Goal: Transaction & Acquisition: Purchase product/service

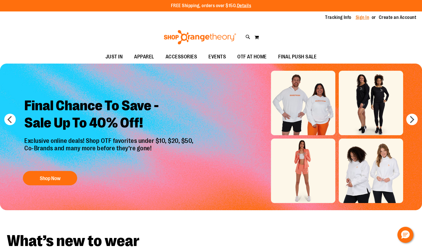
click at [366, 17] on link "Sign In" at bounding box center [363, 17] width 14 height 6
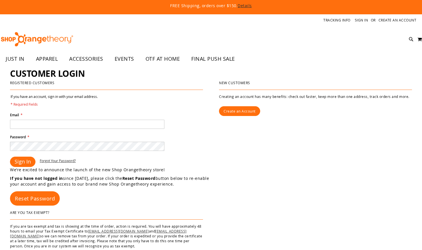
click at [112, 121] on div "Email *" at bounding box center [106, 120] width 193 height 16
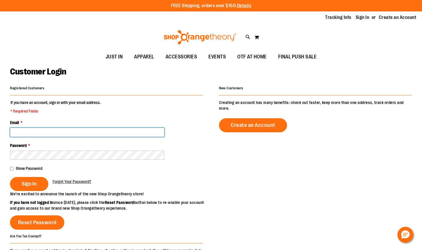
type input "**********"
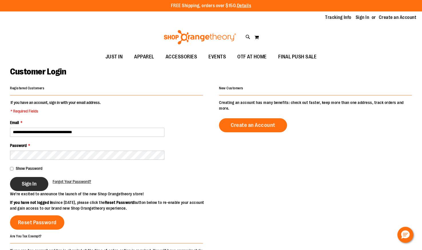
click at [34, 181] on span "Sign In" at bounding box center [29, 184] width 15 height 6
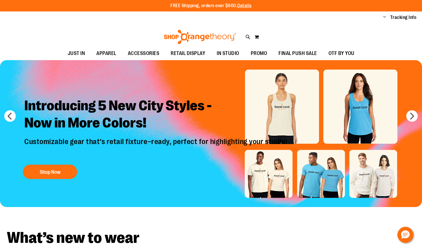
click at [256, 52] on span "PROMO" at bounding box center [259, 53] width 17 height 13
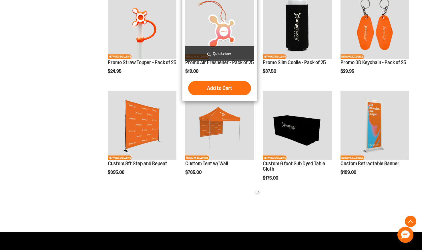
scroll to position [225, 0]
click at [227, 51] on span "Quickview" at bounding box center [219, 53] width 69 height 15
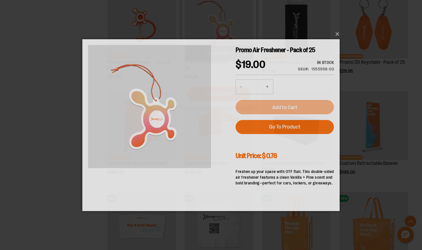
scroll to position [0, 0]
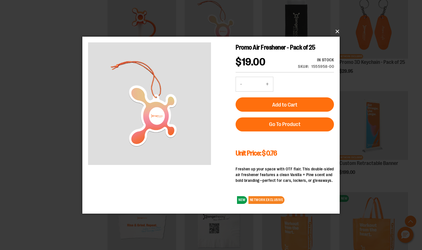
click at [337, 32] on button "×" at bounding box center [213, 31] width 258 height 13
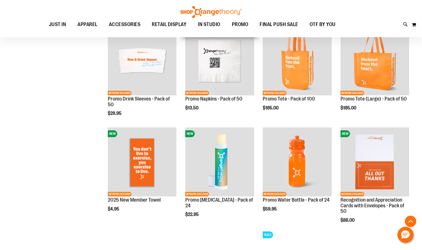
scroll to position [392, 0]
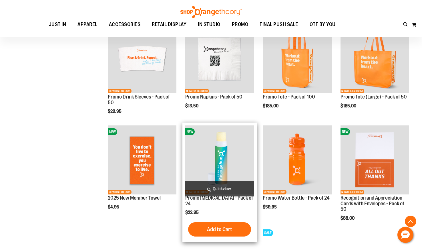
click at [230, 187] on span "Quickview" at bounding box center [219, 188] width 69 height 15
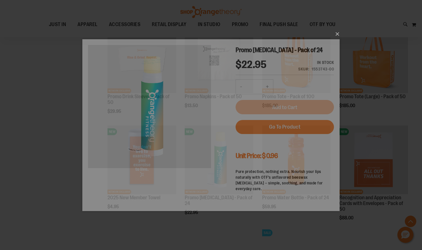
scroll to position [0, 0]
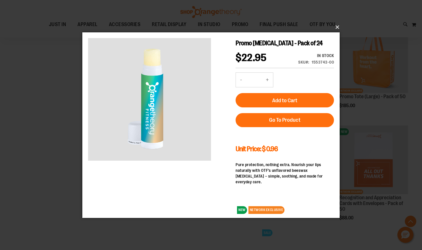
click at [339, 27] on button "×" at bounding box center [213, 27] width 258 height 13
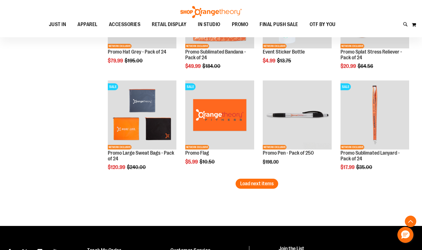
scroll to position [840, 0]
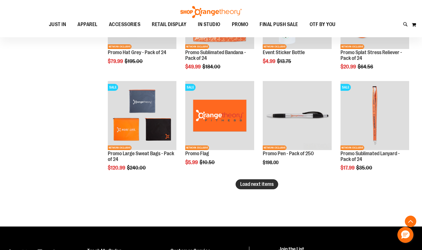
click at [250, 186] on span "Load next items" at bounding box center [256, 184] width 33 height 6
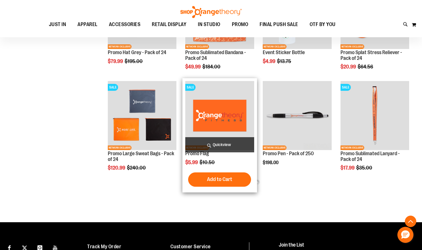
scroll to position [879, 0]
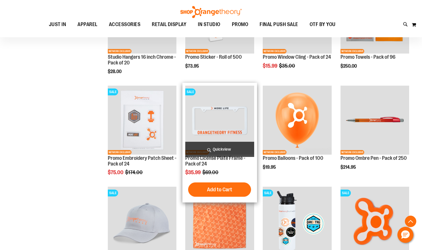
scroll to position [407, 0]
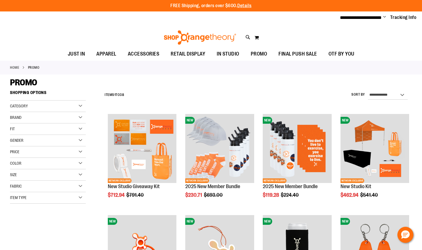
click at [34, 197] on div "Item Type" at bounding box center [48, 197] width 76 height 11
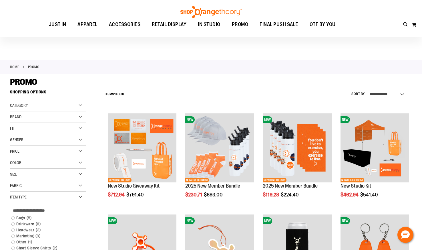
scroll to position [40, 0]
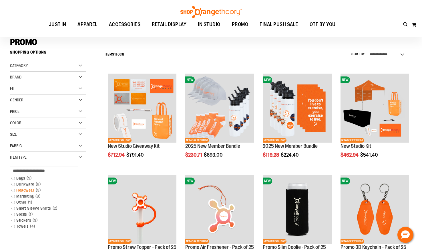
click at [31, 192] on link "Headwear 3 items" at bounding box center [45, 190] width 73 height 6
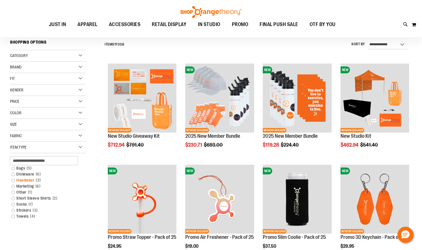
scroll to position [50, 0]
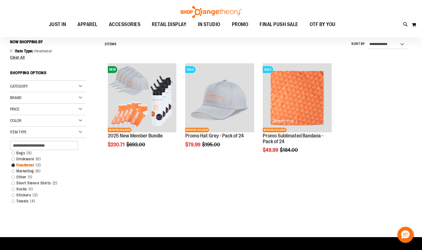
click at [13, 165] on link "Headwear 3 items" at bounding box center [45, 165] width 73 height 6
click at [14, 165] on link "Headwear 3 items" at bounding box center [45, 165] width 73 height 6
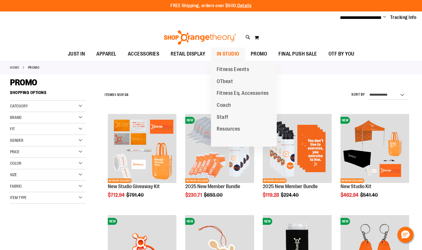
click at [230, 49] on span "IN STUDIO" at bounding box center [228, 54] width 23 height 13
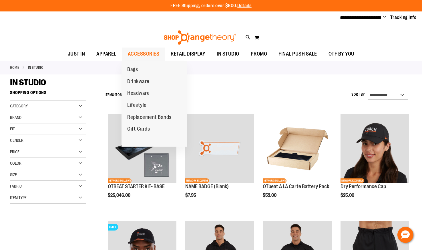
click at [136, 51] on span "ACCESSORIES" at bounding box center [144, 54] width 32 height 13
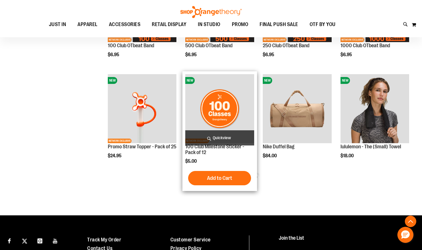
scroll to position [185, 0]
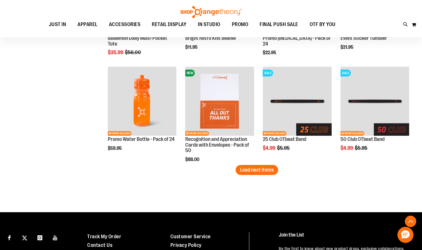
scroll to position [802, 0]
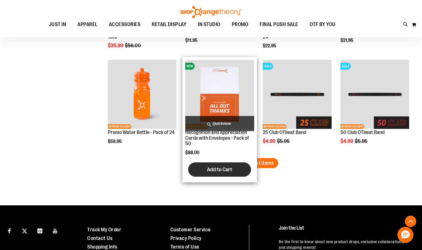
click at [249, 164] on button "Add to Cart" at bounding box center [219, 169] width 63 height 14
click at [242, 157] on div "Recognition and Appreciation Cards with Envelopes - Pack of 50 $88.00 [GEOGRAPH…" at bounding box center [219, 120] width 69 height 120
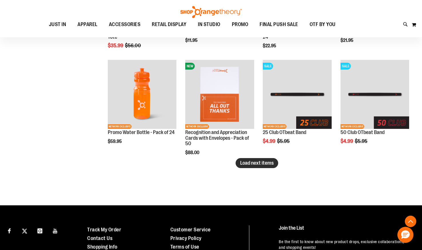
click at [251, 162] on span "Load next items" at bounding box center [256, 163] width 33 height 6
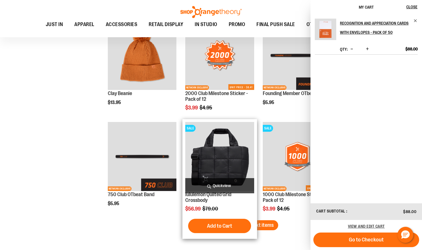
scroll to position [1049, 0]
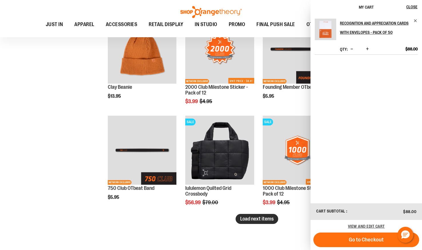
click at [270, 220] on span "Load next items" at bounding box center [256, 219] width 33 height 6
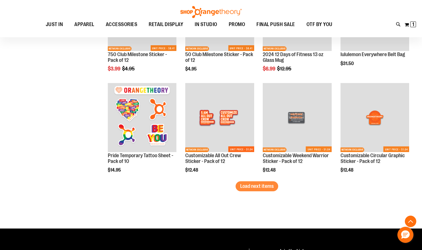
scroll to position [1396, 0]
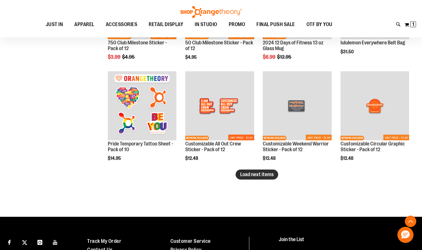
click at [266, 175] on span "Load next items" at bounding box center [256, 174] width 33 height 6
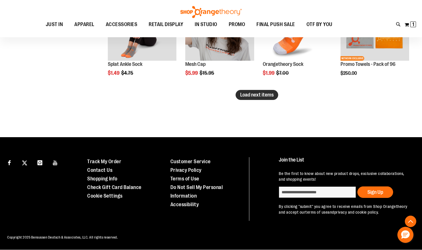
click at [257, 95] on span "Load next items" at bounding box center [256, 95] width 33 height 6
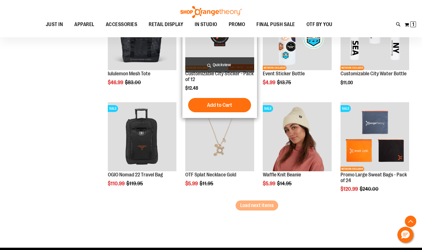
scroll to position [2033, 0]
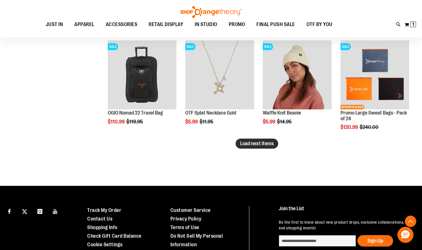
click at [251, 143] on span "Load next items" at bounding box center [256, 144] width 33 height 6
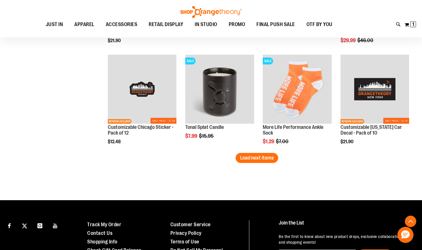
scroll to position [2321, 0]
